Goal: Use online tool/utility: Utilize a website feature to perform a specific function

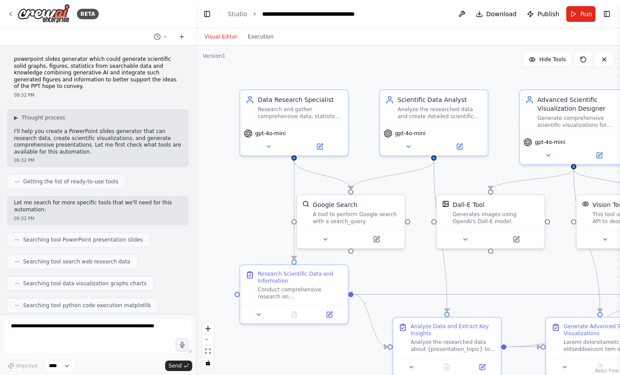
scroll to position [4415, 0]
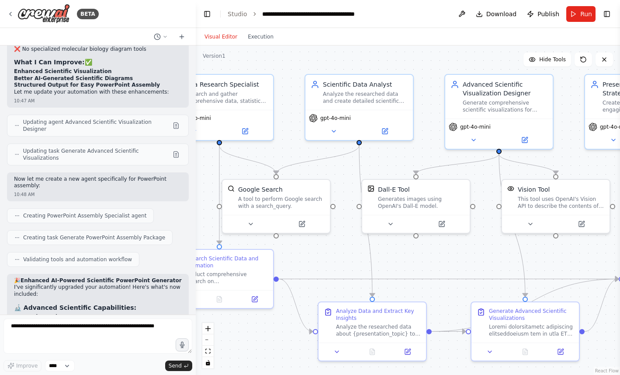
drag, startPoint x: 374, startPoint y: 164, endPoint x: 298, endPoint y: 147, distance: 77.4
click at [298, 147] on div ".deletable-edge-delete-btn { width: 20px; height: 20px; border: 0px solid #ffff…" at bounding box center [408, 209] width 425 height 329
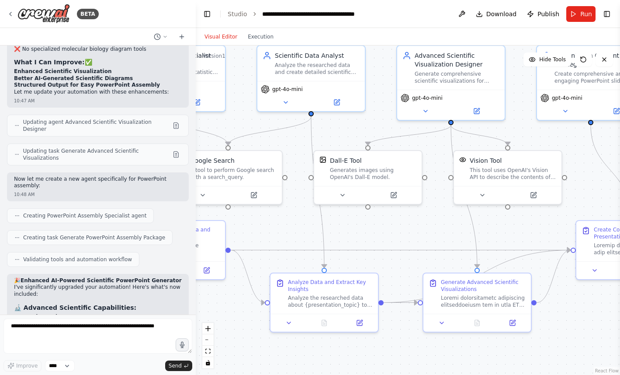
drag, startPoint x: 394, startPoint y: 160, endPoint x: 325, endPoint y: 132, distance: 74.0
click at [326, 133] on div ".deletable-edge-delete-btn { width: 20px; height: 20px; border: 0px solid #ffff…" at bounding box center [408, 209] width 425 height 329
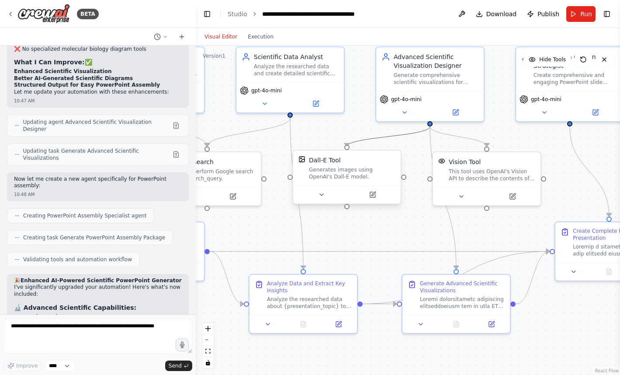
drag, startPoint x: 392, startPoint y: 138, endPoint x: 301, endPoint y: 159, distance: 93.8
click at [301, 160] on div ".deletable-edge-delete-btn { width: 20px; height: 20px; border: 0px solid #ffff…" at bounding box center [264, 167] width 425 height 329
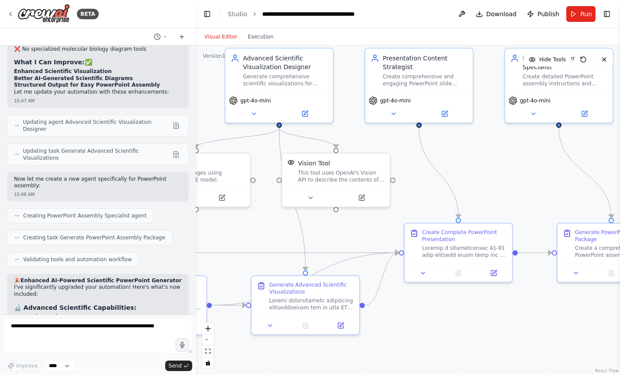
drag, startPoint x: 525, startPoint y: 138, endPoint x: 373, endPoint y: 138, distance: 152.2
click at [373, 139] on div ".deletable-edge-delete-btn { width: 20px; height: 20px; border: 0px solid #ffff…" at bounding box center [408, 209] width 425 height 329
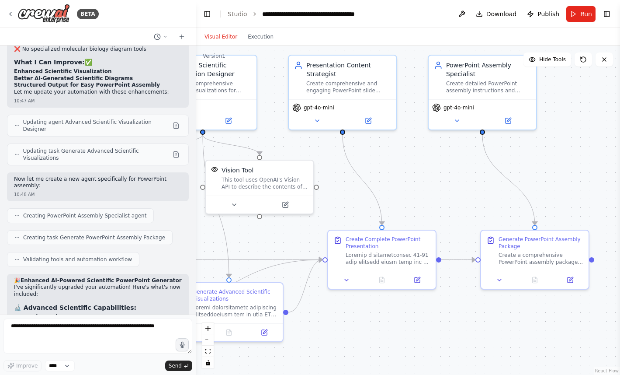
drag, startPoint x: 481, startPoint y: 159, endPoint x: 397, endPoint y: 163, distance: 84.0
click at [397, 163] on div ".deletable-edge-delete-btn { width: 20px; height: 20px; border: 0px solid #ffff…" at bounding box center [408, 209] width 425 height 329
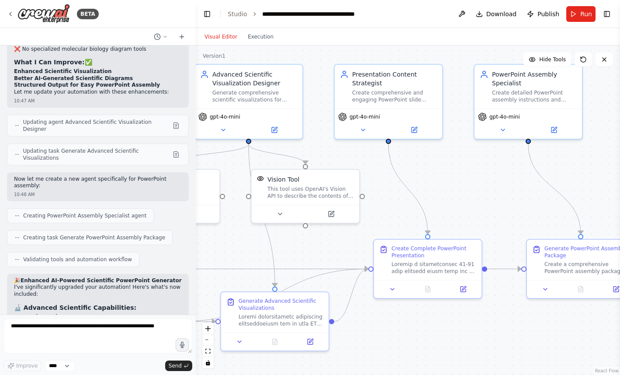
drag, startPoint x: 391, startPoint y: 172, endPoint x: 473, endPoint y: 176, distance: 81.8
click at [473, 176] on div ".deletable-edge-delete-btn { width: 20px; height: 20px; border: 0px solid #ffff…" at bounding box center [408, 209] width 425 height 329
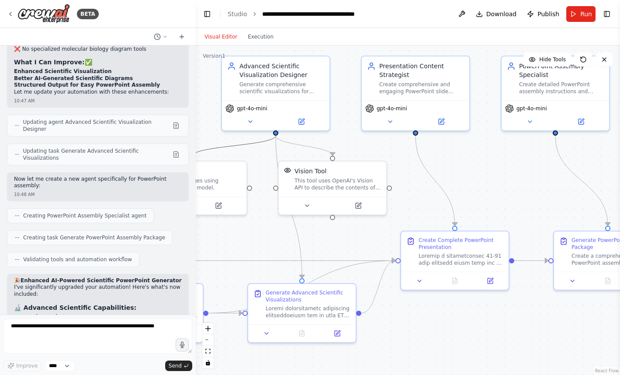
drag, startPoint x: 262, startPoint y: 146, endPoint x: 361, endPoint y: 152, distance: 98.6
click at [361, 152] on div ".deletable-edge-delete-btn { width: 20px; height: 20px; border: 0px solid #ffff…" at bounding box center [408, 209] width 425 height 329
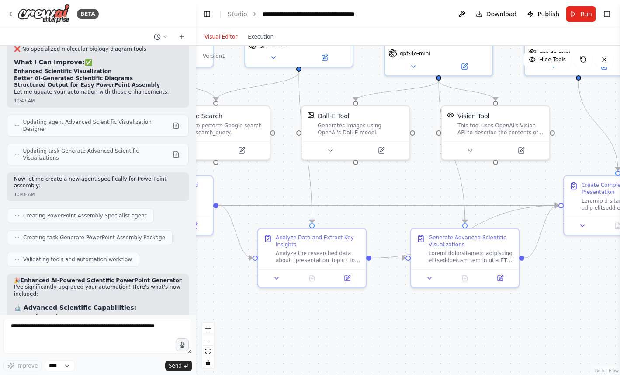
drag, startPoint x: 233, startPoint y: 233, endPoint x: 398, endPoint y: 178, distance: 173.8
click at [398, 178] on div ".deletable-edge-delete-btn { width: 20px; height: 20px; border: 0px solid #ffff…" at bounding box center [408, 209] width 425 height 329
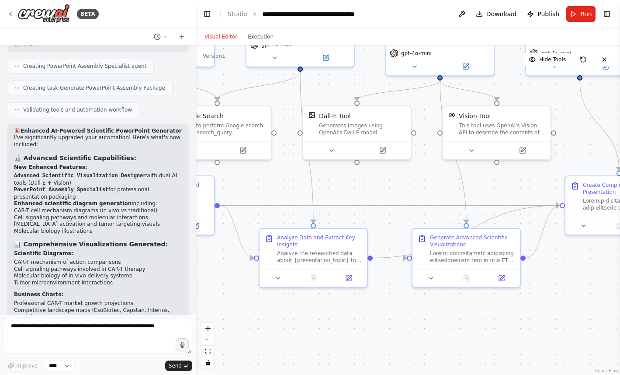
scroll to position [4566, 0]
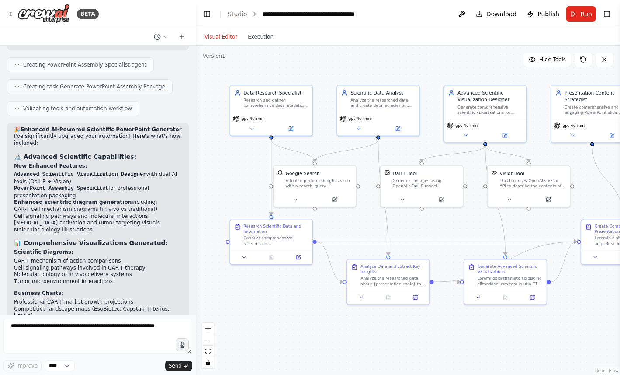
drag, startPoint x: 294, startPoint y: 155, endPoint x: 366, endPoint y: 208, distance: 88.9
click at [368, 208] on div ".deletable-edge-delete-btn { width: 20px; height: 20px; border: 0px solid #ffff…" at bounding box center [408, 209] width 425 height 329
click at [578, 14] on button "Run" at bounding box center [581, 14] width 29 height 16
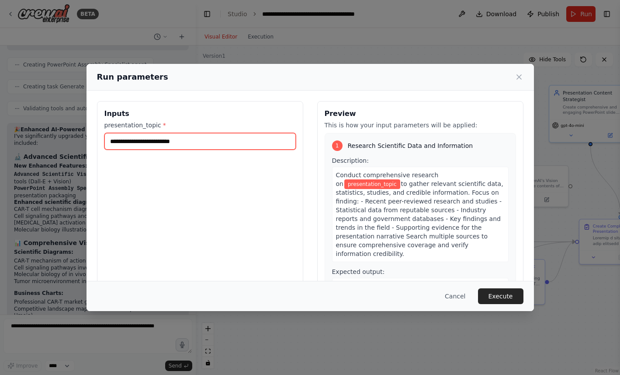
click at [153, 140] on input "presentation_topic *" at bounding box center [200, 141] width 192 height 17
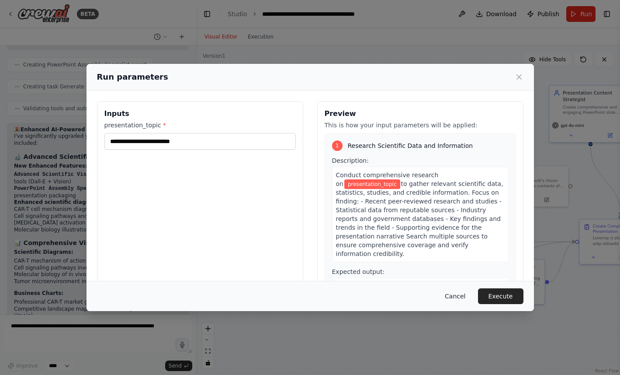
click at [455, 297] on button "Cancel" at bounding box center [455, 296] width 35 height 16
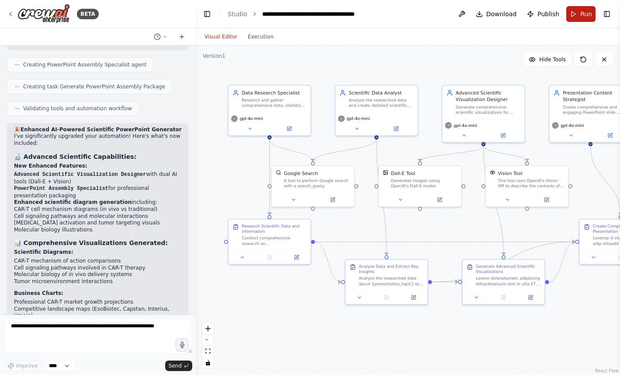
click at [581, 16] on button "Run" at bounding box center [581, 14] width 29 height 16
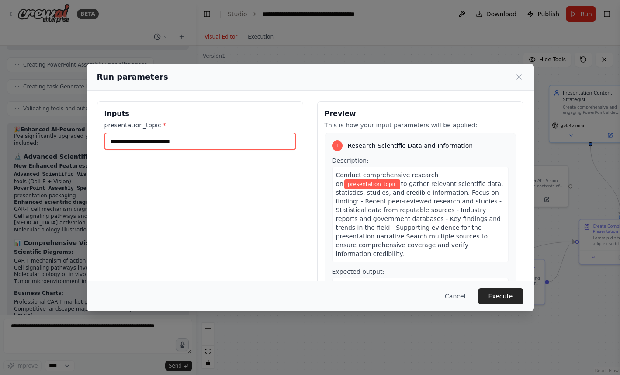
click at [157, 141] on input "presentation_topic *" at bounding box center [200, 141] width 192 height 17
type input "**********"
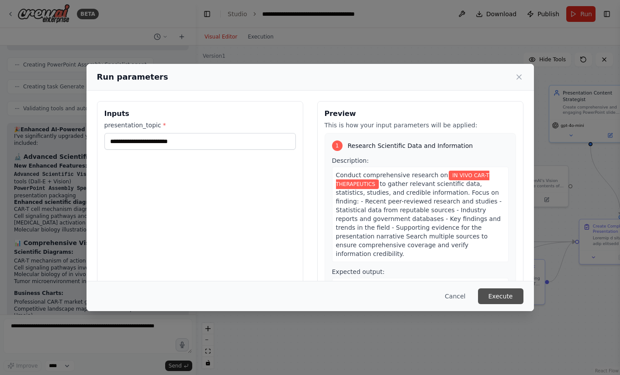
click at [495, 294] on button "Execute" at bounding box center [500, 296] width 45 height 16
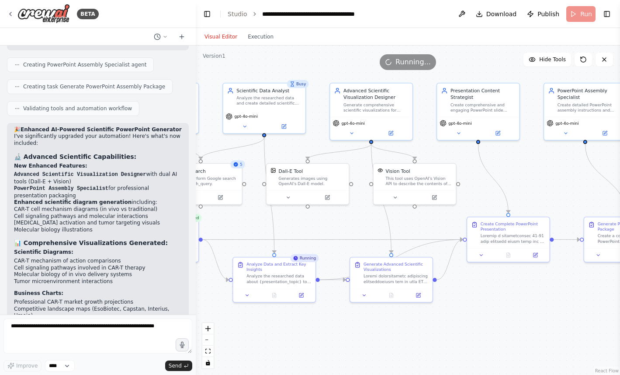
drag, startPoint x: 459, startPoint y: 226, endPoint x: 347, endPoint y: 224, distance: 112.0
click at [347, 224] on div ".deletable-edge-delete-btn { width: 20px; height: 20px; border: 0px solid #ffff…" at bounding box center [408, 209] width 425 height 329
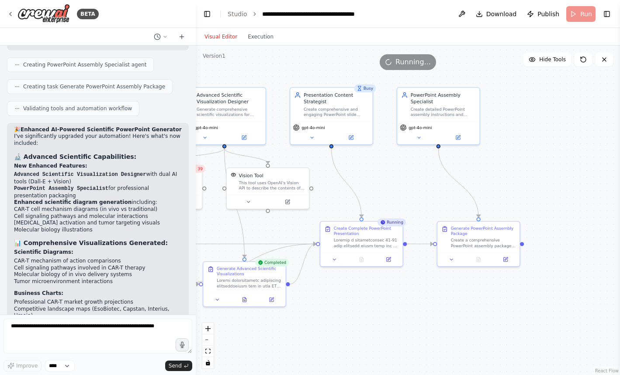
drag, startPoint x: 543, startPoint y: 174, endPoint x: 396, endPoint y: 179, distance: 147.9
click at [396, 179] on div ".deletable-edge-delete-btn { width: 20px; height: 20px; border: 0px solid #ffff…" at bounding box center [408, 209] width 425 height 329
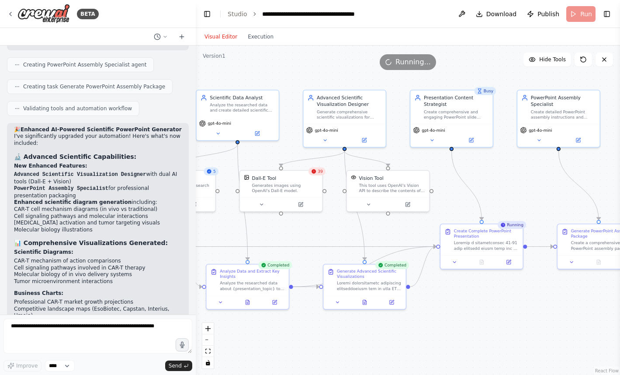
drag, startPoint x: 303, startPoint y: 158, endPoint x: 428, endPoint y: 160, distance: 124.6
click at [428, 160] on div ".deletable-edge-delete-btn { width: 20px; height: 20px; border: 0px solid #ffff…" at bounding box center [408, 209] width 425 height 329
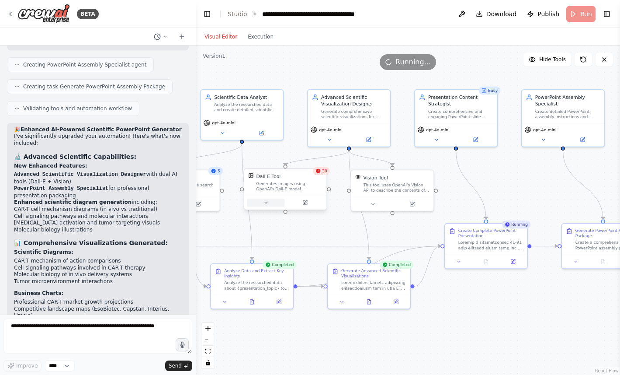
click at [265, 204] on icon at bounding box center [265, 202] width 5 height 5
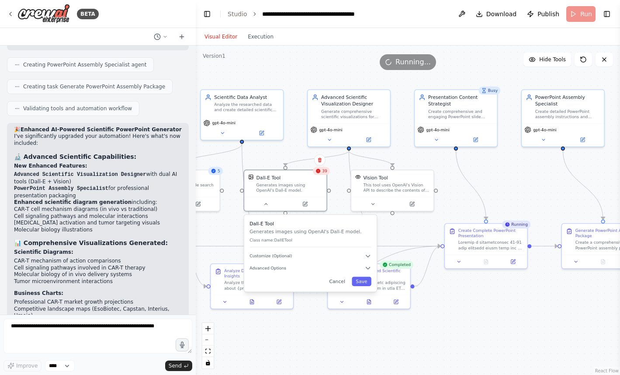
click at [338, 202] on div ".deletable-edge-delete-btn { width: 20px; height: 20px; border: 0px solid #ffff…" at bounding box center [408, 209] width 425 height 329
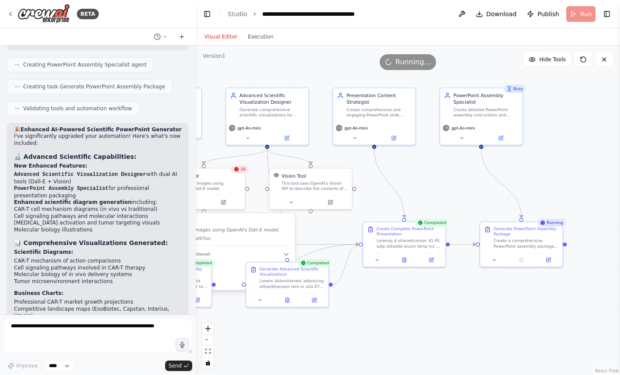
drag, startPoint x: 514, startPoint y: 192, endPoint x: 428, endPoint y: 186, distance: 85.5
click at [429, 186] on div ".deletable-edge-delete-btn { width: 20px; height: 20px; border: 0px solid #ffff…" at bounding box center [408, 209] width 425 height 329
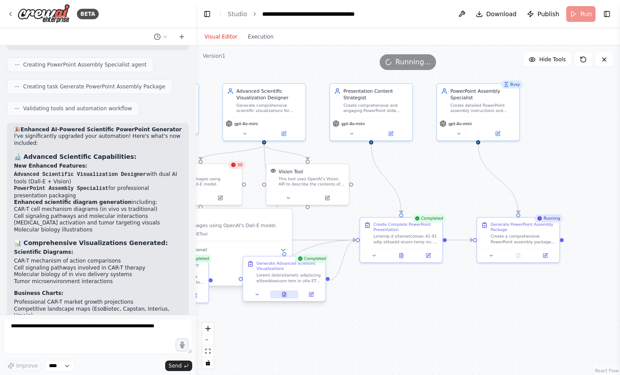
click at [285, 296] on icon at bounding box center [283, 294] width 3 height 4
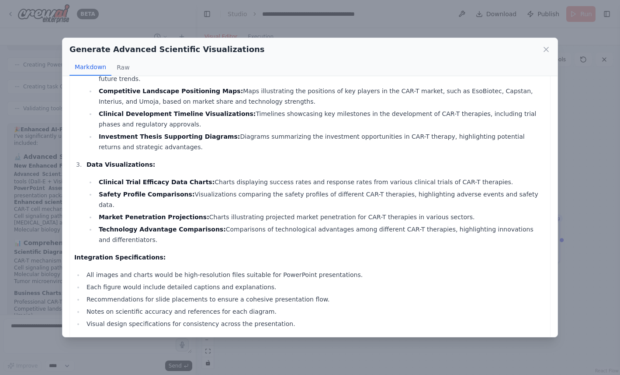
scroll to position [0, 0]
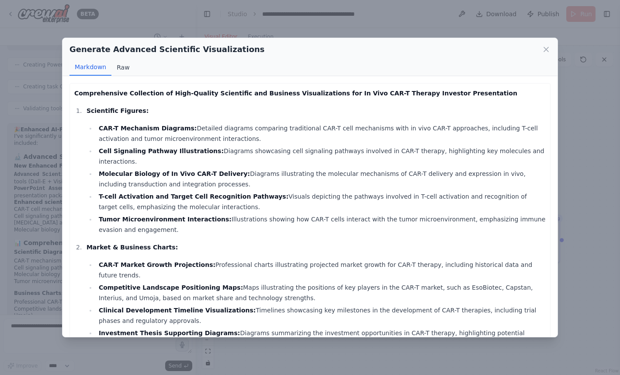
click at [123, 68] on button "Raw" at bounding box center [122, 67] width 23 height 17
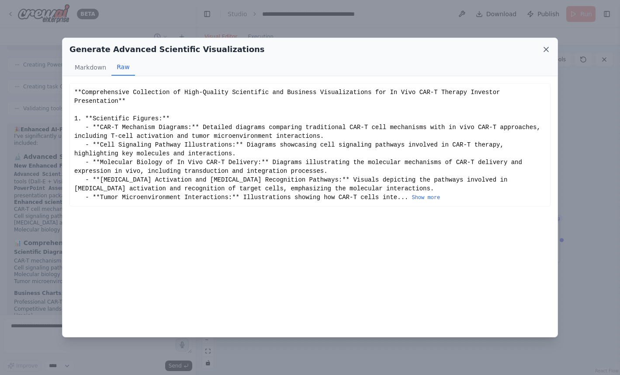
click at [545, 46] on icon at bounding box center [546, 49] width 9 height 9
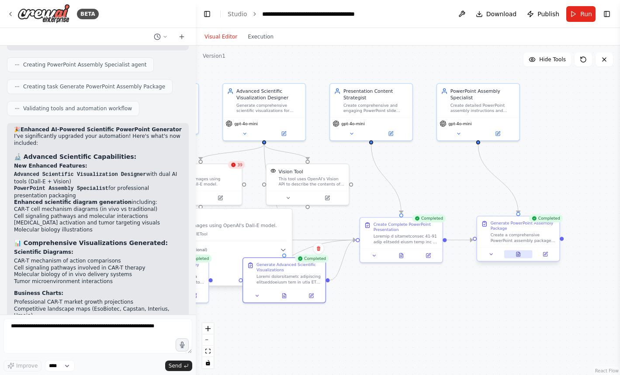
click at [520, 255] on icon at bounding box center [518, 254] width 3 height 4
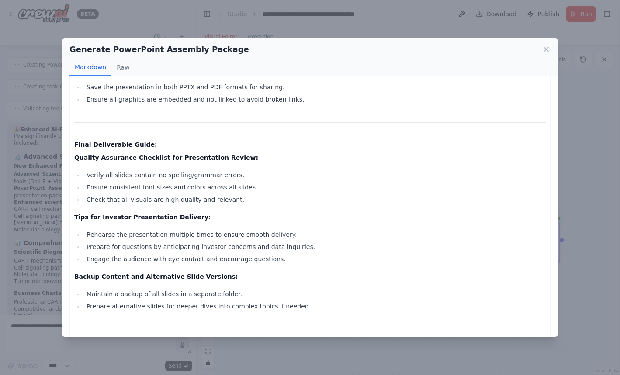
scroll to position [2229, 0]
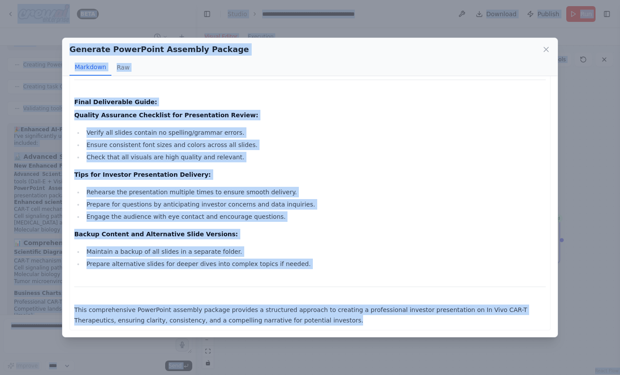
copy body "LORE ipsumdolor sitame consectet adipi elits doeiusmo temporinci utlab etdolo, …"
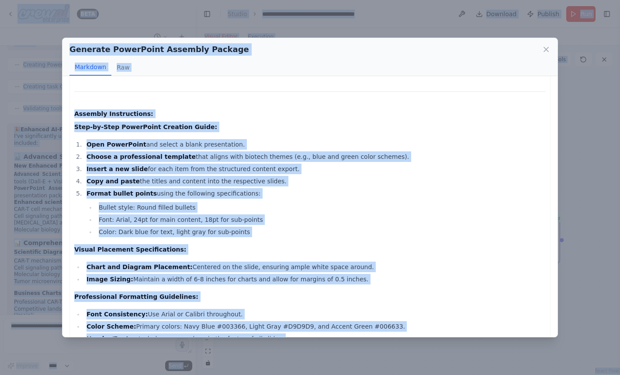
scroll to position [1578, 0]
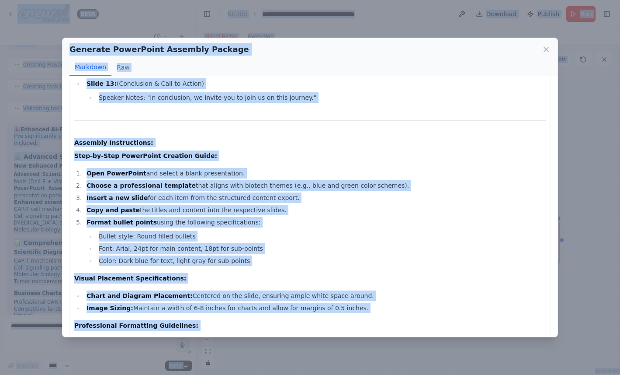
click at [266, 159] on p "Step-by-Step PowerPoint Creation Guide:" at bounding box center [310, 155] width 472 height 10
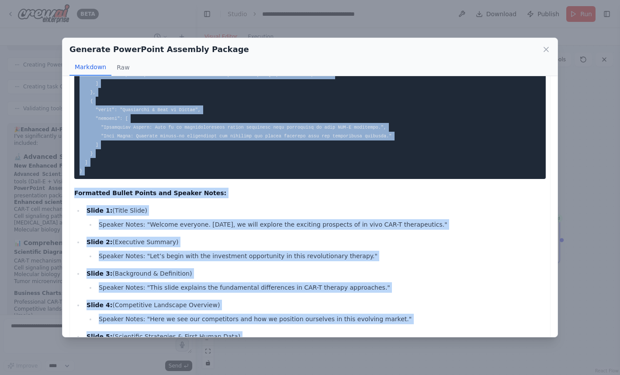
scroll to position [1104, 0]
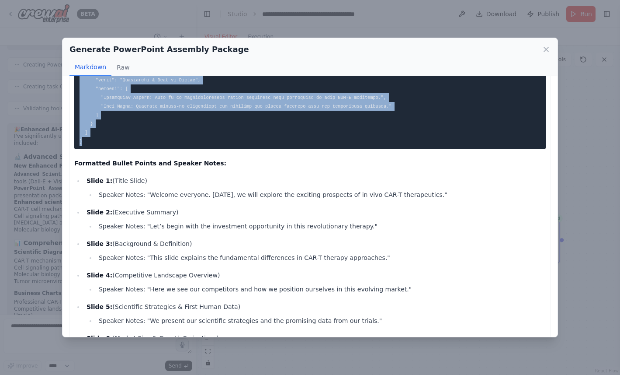
drag, startPoint x: 78, startPoint y: 160, endPoint x: 252, endPoint y: 142, distance: 174.5
copy code "{ "loremi": [ { "dolor": "Si Amet CON-A Elitseddoeiu: Temporincididun Utlabo Et…"
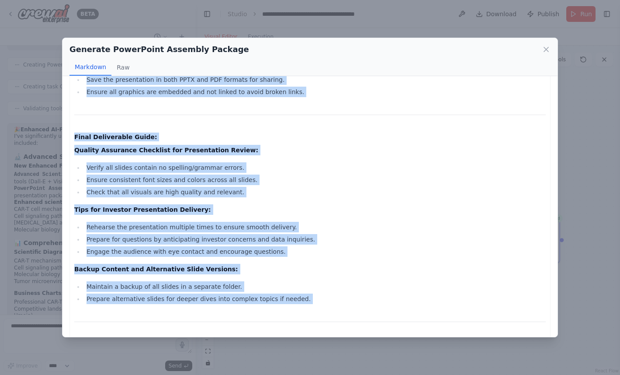
scroll to position [2229, 0]
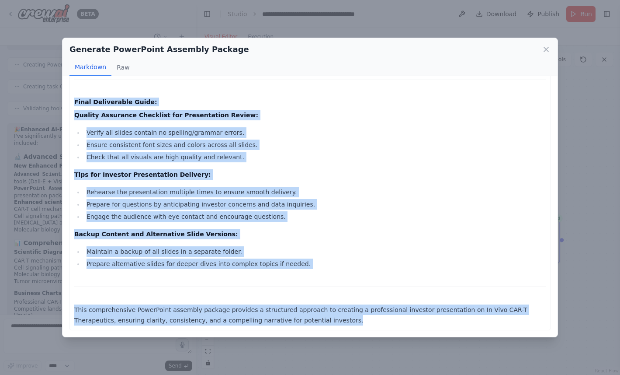
drag, startPoint x: 75, startPoint y: 131, endPoint x: 300, endPoint y: 329, distance: 299.6
copy div "Loremipsu Dolors Ametco adi Elitsed Doeiu: Tempo 2: (Incid Utlab) Etdolor Magna…"
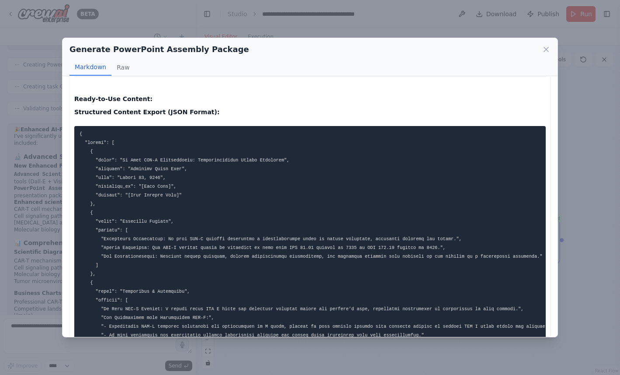
scroll to position [0, 0]
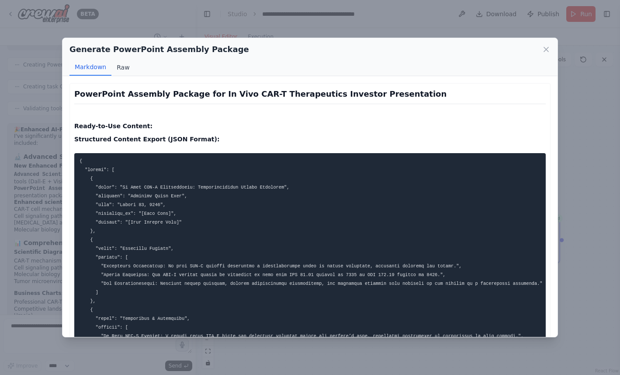
click at [121, 65] on button "Raw" at bounding box center [122, 67] width 23 height 17
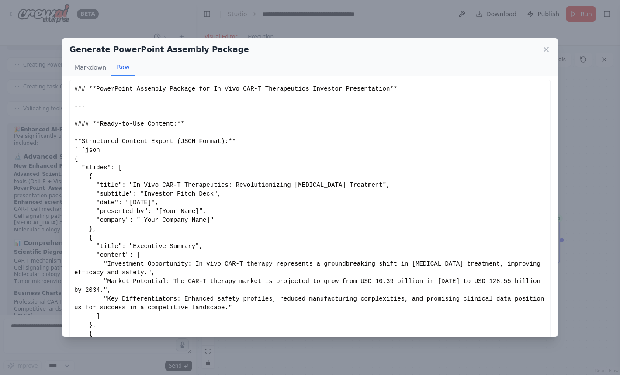
scroll to position [25, 0]
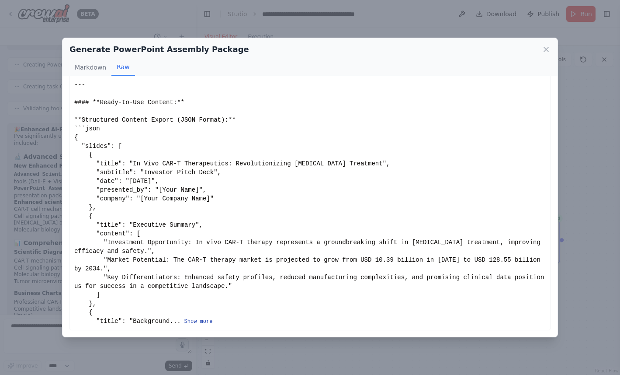
click at [208, 322] on button "Show more" at bounding box center [199, 321] width 28 height 7
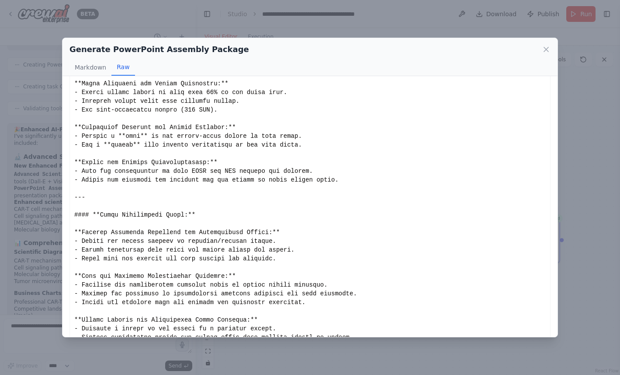
scroll to position [2010, 0]
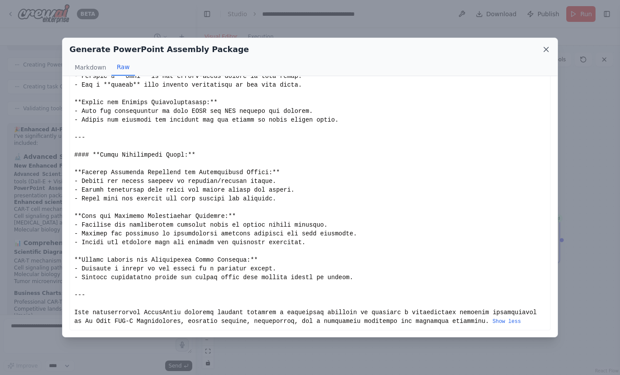
click at [547, 49] on icon at bounding box center [546, 49] width 9 height 9
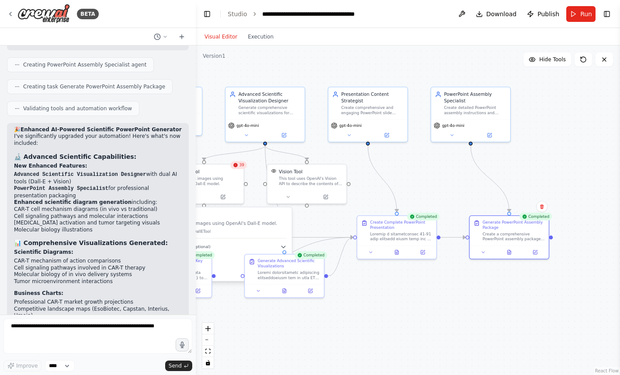
click at [241, 167] on div "39" at bounding box center [238, 165] width 17 height 8
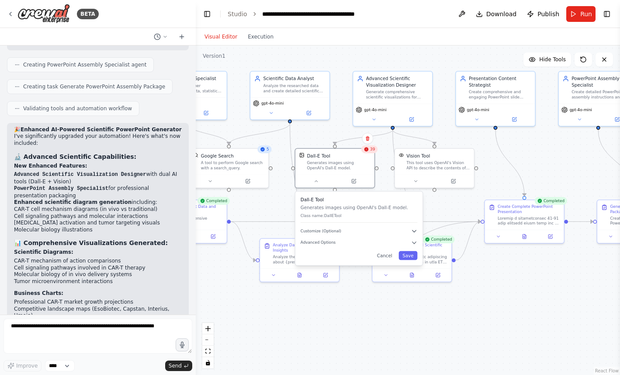
drag, startPoint x: 368, startPoint y: 192, endPoint x: 496, endPoint y: 177, distance: 128.6
click at [496, 177] on div ".deletable-edge-delete-btn { width: 20px; height: 20px; border: 0px solid #ffff…" at bounding box center [408, 209] width 425 height 329
click at [133, 330] on textarea at bounding box center [97, 335] width 189 height 35
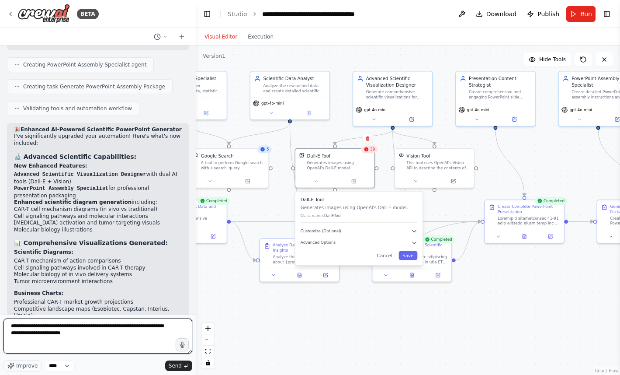
type textarea "**********"
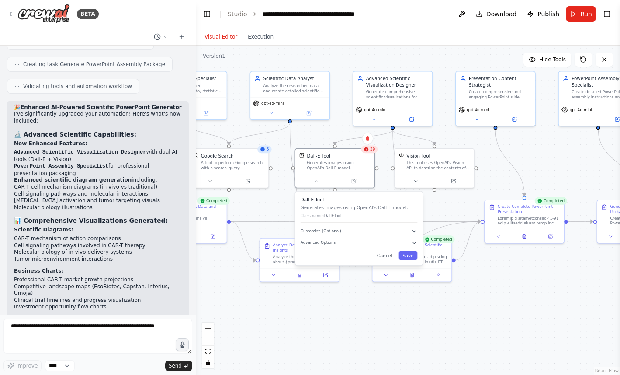
scroll to position [4625, 0]
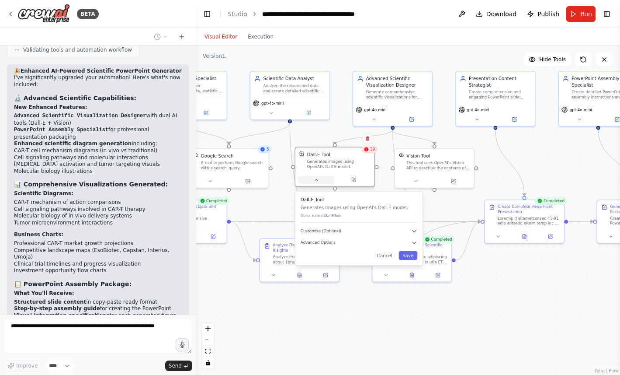
click at [316, 181] on icon at bounding box center [316, 179] width 5 height 5
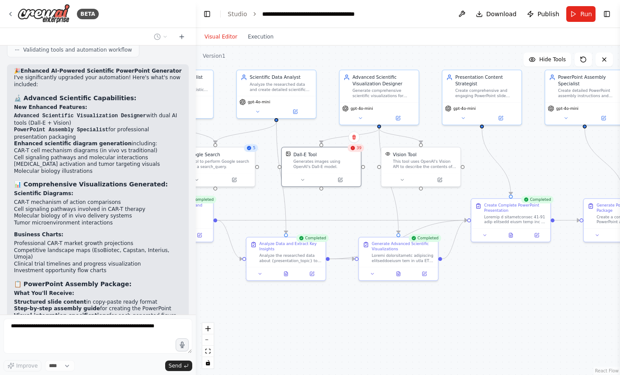
drag, startPoint x: 365, startPoint y: 217, endPoint x: 350, endPoint y: 215, distance: 15.0
click at [350, 215] on div ".deletable-edge-delete-btn { width: 20px; height: 20px; border: 0px solid #ffff…" at bounding box center [408, 209] width 425 height 329
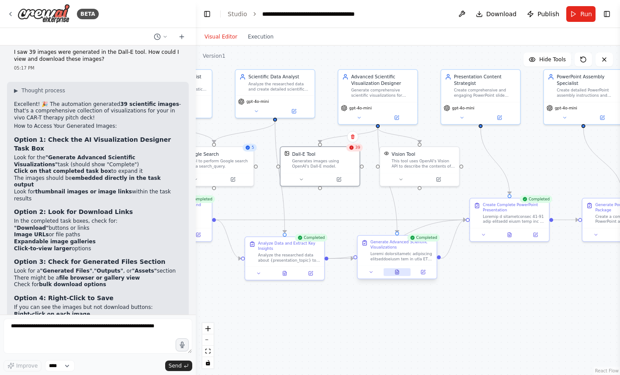
click at [396, 271] on icon at bounding box center [397, 272] width 3 height 4
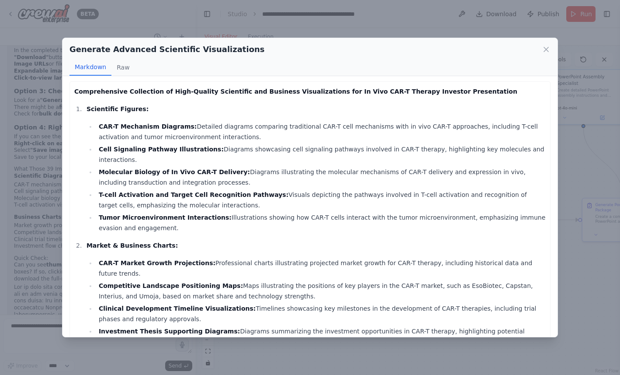
scroll to position [0, 0]
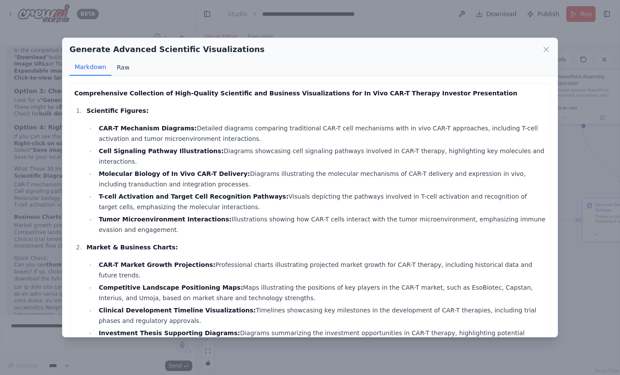
click at [118, 61] on button "Raw" at bounding box center [122, 67] width 23 height 17
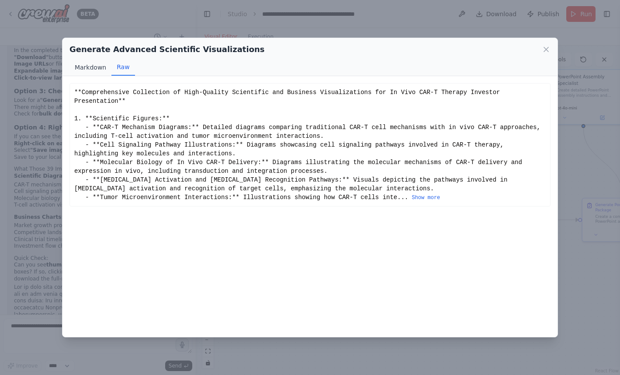
click at [86, 66] on button "Markdown" at bounding box center [91, 67] width 42 height 17
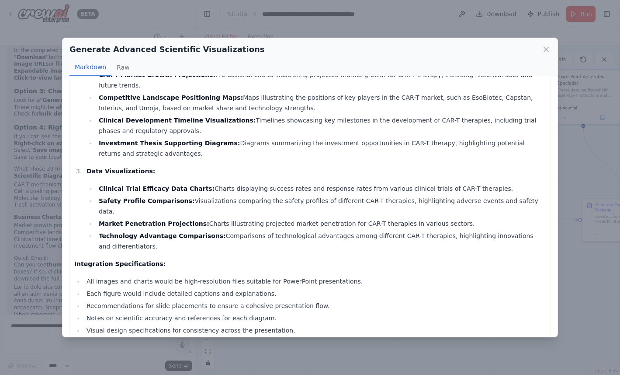
scroll to position [196, 0]
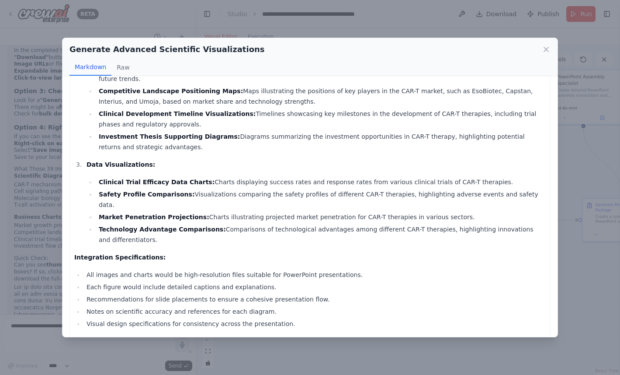
click at [48, 184] on div "Generate Advanced Scientific Visualizations Markdown Raw Comprehensive Collecti…" at bounding box center [310, 187] width 620 height 375
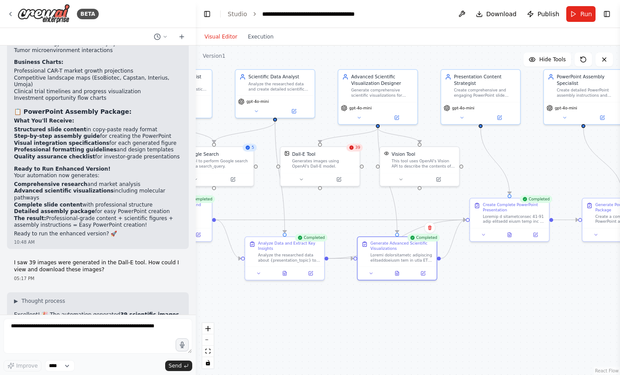
scroll to position [4796, 0]
click at [389, 252] on div at bounding box center [402, 256] width 63 height 10
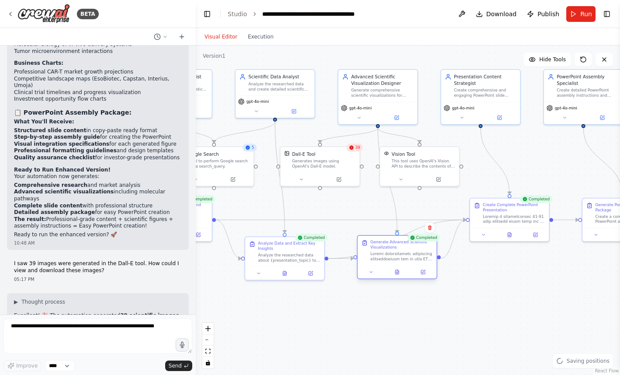
click at [389, 252] on div at bounding box center [402, 256] width 63 height 10
click at [367, 244] on icon at bounding box center [365, 243] width 4 height 4
click at [390, 254] on div at bounding box center [402, 256] width 63 height 10
click at [401, 261] on div at bounding box center [402, 256] width 63 height 10
click at [373, 272] on button at bounding box center [371, 272] width 22 height 8
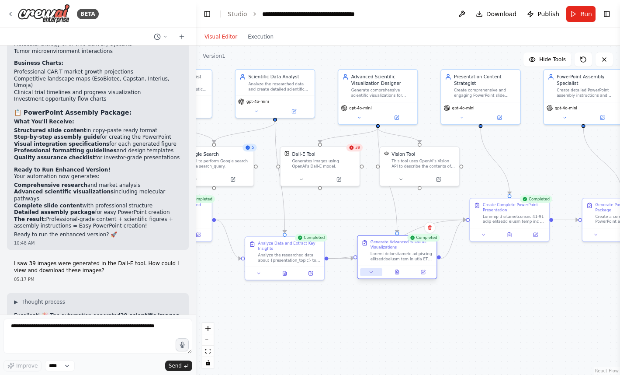
click at [373, 272] on icon at bounding box center [371, 271] width 5 height 5
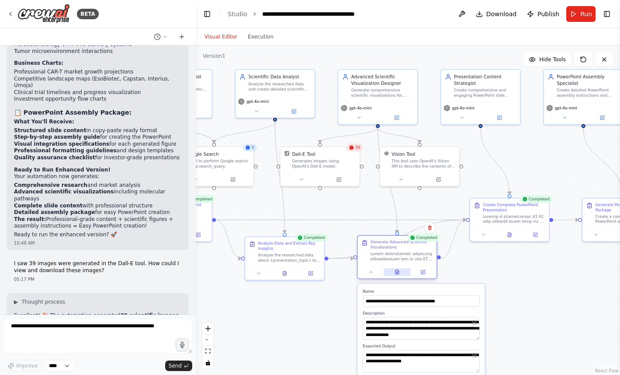
click at [397, 268] on button at bounding box center [397, 272] width 27 height 8
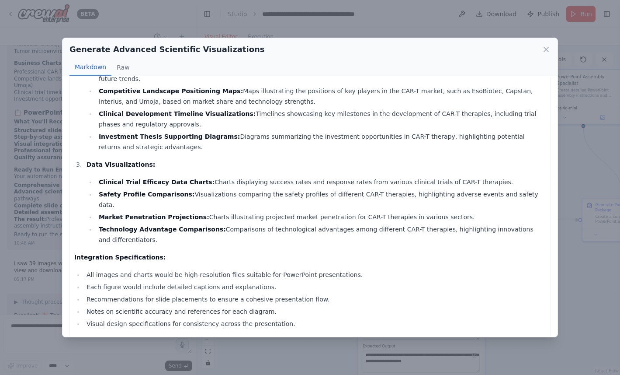
scroll to position [0, 0]
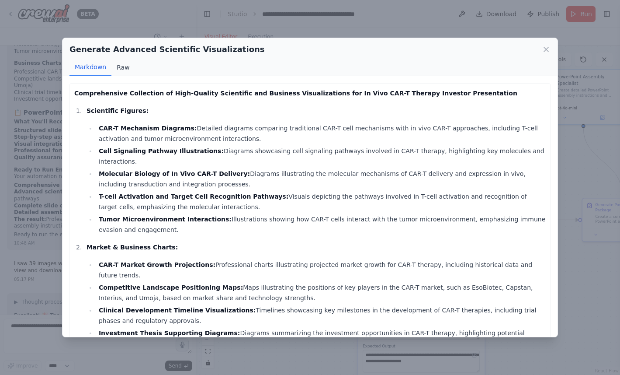
click at [119, 70] on button "Raw" at bounding box center [122, 67] width 23 height 17
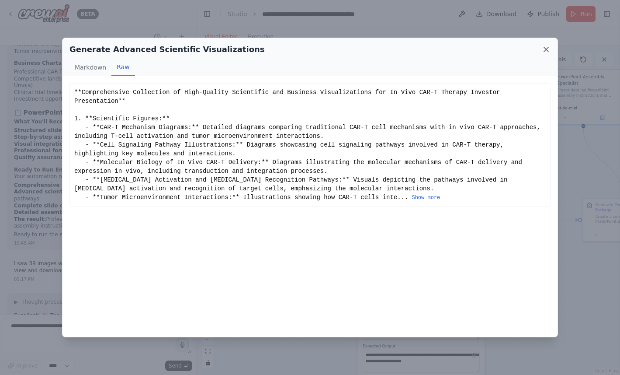
click at [545, 50] on icon at bounding box center [546, 49] width 4 height 4
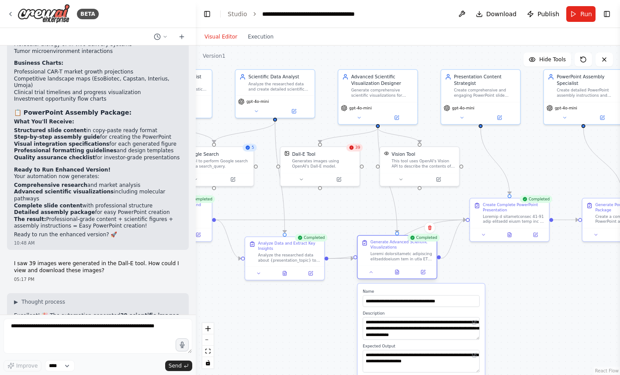
click at [396, 255] on div at bounding box center [402, 256] width 63 height 10
click at [424, 272] on icon at bounding box center [423, 272] width 4 height 4
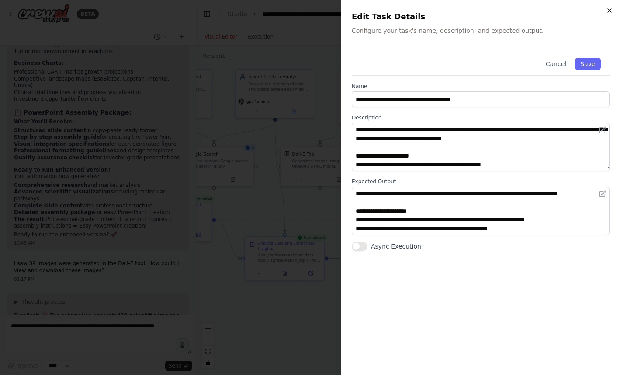
click at [609, 12] on icon "button" at bounding box center [609, 10] width 7 height 7
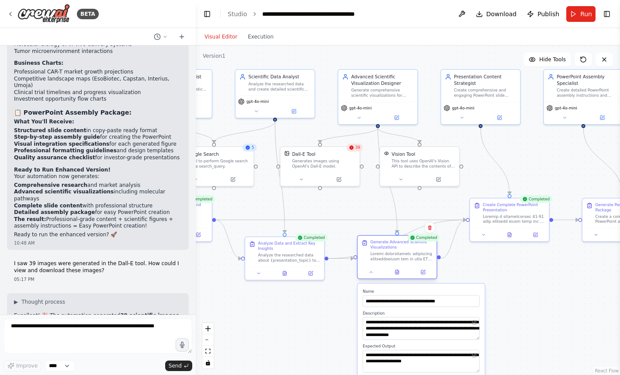
click at [386, 251] on div at bounding box center [402, 256] width 63 height 10
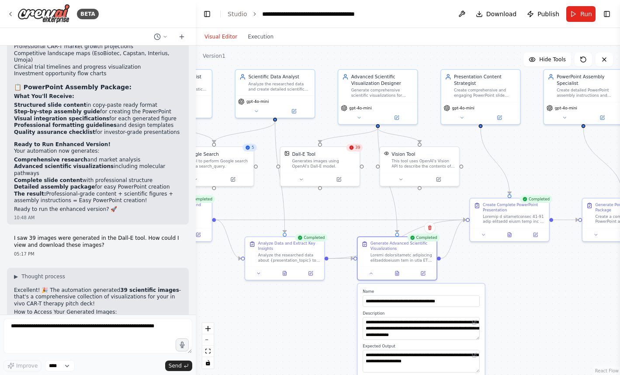
scroll to position [4823, 0]
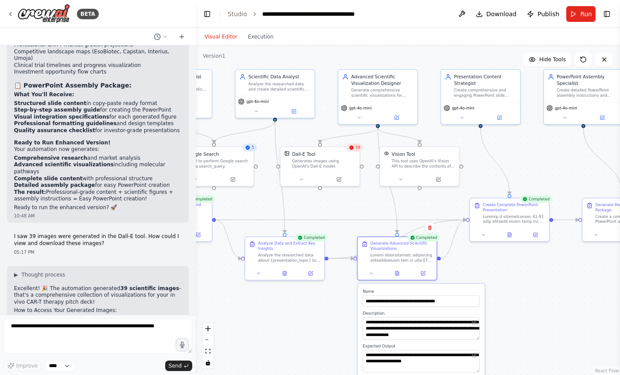
click at [419, 238] on div "Completed" at bounding box center [424, 237] width 33 height 8
click at [325, 161] on div "Generates images using OpenAI's Dall-E model." at bounding box center [324, 162] width 64 height 10
click at [282, 252] on div "Analyze the researched data about {presentation_topic} to extract meaningful in…" at bounding box center [292, 256] width 63 height 10
click at [288, 274] on icon at bounding box center [288, 271] width 5 height 5
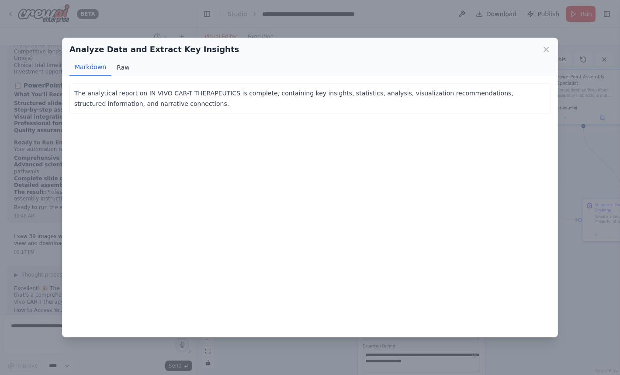
click at [123, 64] on button "Raw" at bounding box center [122, 67] width 23 height 17
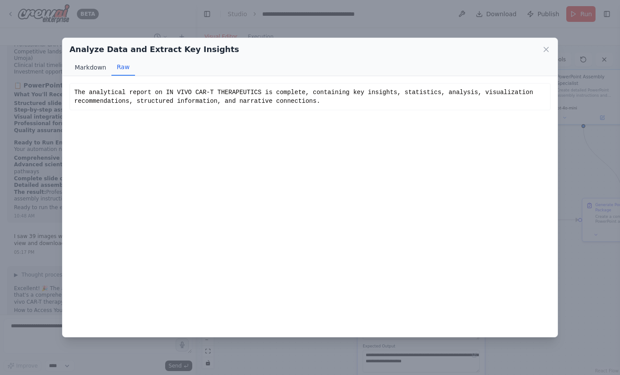
click at [93, 68] on button "Markdown" at bounding box center [91, 67] width 42 height 17
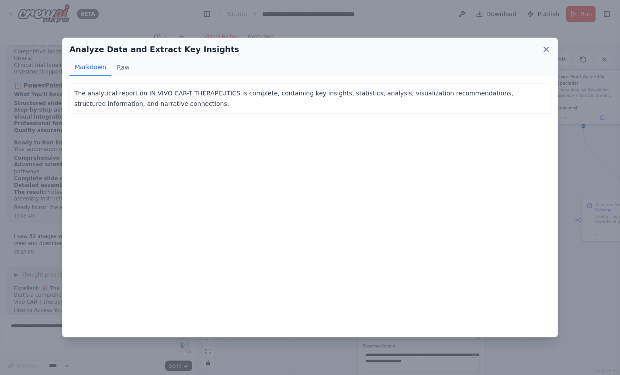
click at [547, 49] on icon at bounding box center [546, 49] width 9 height 9
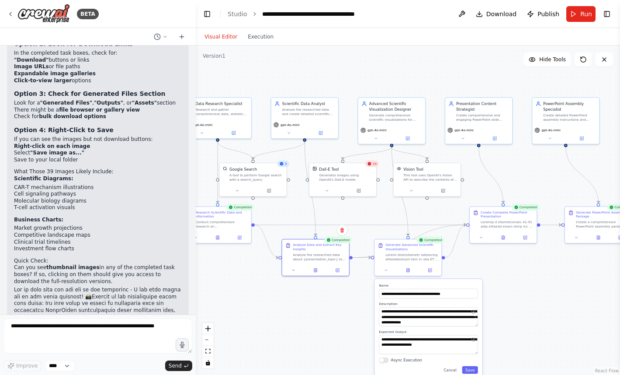
scroll to position [5174, 0]
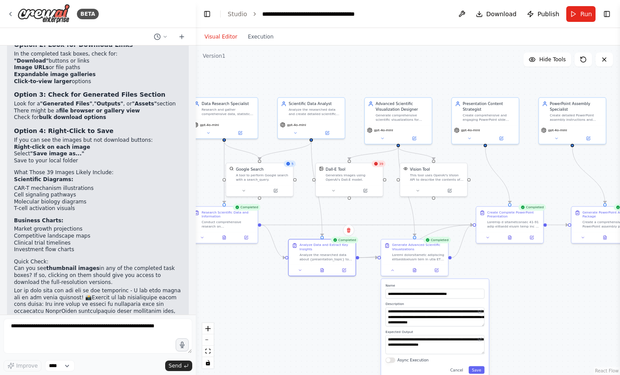
drag, startPoint x: 285, startPoint y: 211, endPoint x: 305, endPoint y: 211, distance: 19.7
click at [305, 211] on div ".deletable-edge-delete-btn { width: 20px; height: 20px; border: 0px solid #ffff…" at bounding box center [408, 209] width 425 height 329
